Goal: Task Accomplishment & Management: Manage account settings

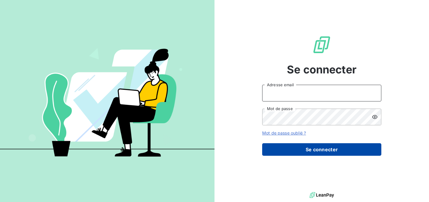
type input "[EMAIL_ADDRESS][DOMAIN_NAME]"
click at [319, 150] on button "Se connecter" at bounding box center [321, 149] width 119 height 13
click at [308, 152] on button "Se connecter" at bounding box center [321, 149] width 119 height 13
click at [345, 150] on button "Se connecter" at bounding box center [321, 149] width 119 height 13
click at [328, 153] on button "Se connecter" at bounding box center [321, 149] width 119 height 13
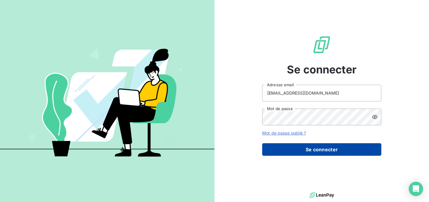
click at [328, 153] on button "Se connecter" at bounding box center [321, 149] width 119 height 13
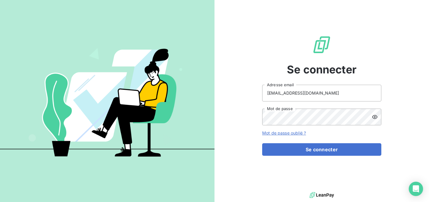
click at [338, 141] on form "[EMAIL_ADDRESS][DOMAIN_NAME] Adresse email Mot de passe Mot de passe oublié ? S…" at bounding box center [321, 120] width 119 height 71
click at [332, 156] on div "Se connecter [EMAIL_ADDRESS][DOMAIN_NAME] Adresse email Mot de passe Mot de pas…" at bounding box center [321, 95] width 119 height 190
click at [343, 142] on form "[EMAIL_ADDRESS][DOMAIN_NAME] Adresse email Mot de passe Mot de passe oublié ? S…" at bounding box center [321, 120] width 119 height 71
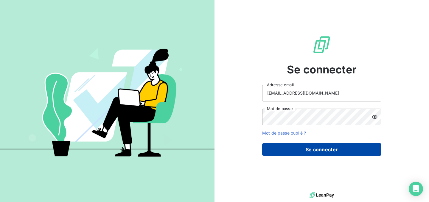
click at [340, 145] on button "Se connecter" at bounding box center [321, 149] width 119 height 13
click at [334, 151] on button "Se connecter" at bounding box center [321, 149] width 119 height 13
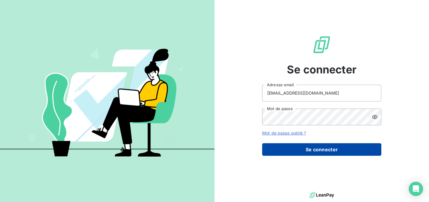
click at [325, 149] on button "Se connecter" at bounding box center [321, 149] width 119 height 13
click at [325, 150] on button "Se connecter" at bounding box center [321, 149] width 119 height 13
click at [336, 149] on button "Se connecter" at bounding box center [321, 149] width 119 height 13
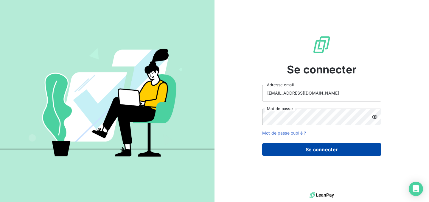
click at [336, 149] on button "Se connecter" at bounding box center [321, 149] width 119 height 13
